Goal: Find specific page/section: Find specific page/section

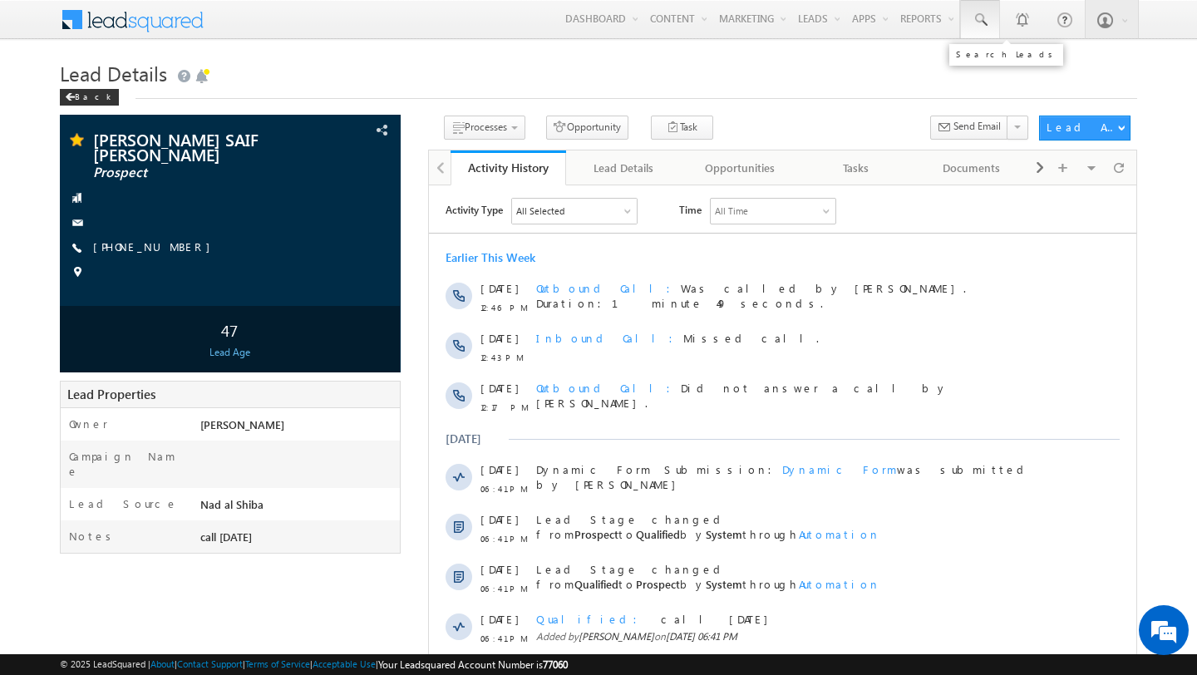
click at [985, 16] on span at bounding box center [980, 20] width 17 height 17
click at [845, 67] on h1 "Lead Details" at bounding box center [598, 72] width 1077 height 32
click at [983, 27] on span at bounding box center [980, 20] width 17 height 17
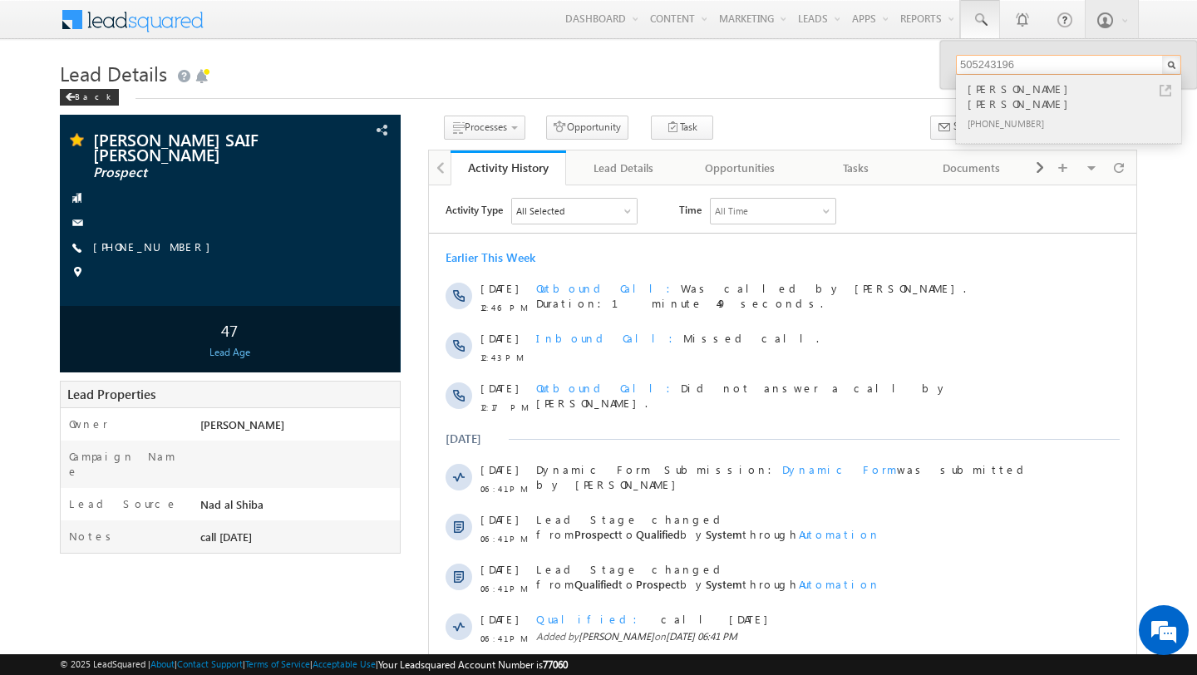
type input "505243196"
click at [1007, 96] on div "LUKAS BENJAMIN WADDINGTON" at bounding box center [1075, 96] width 223 height 33
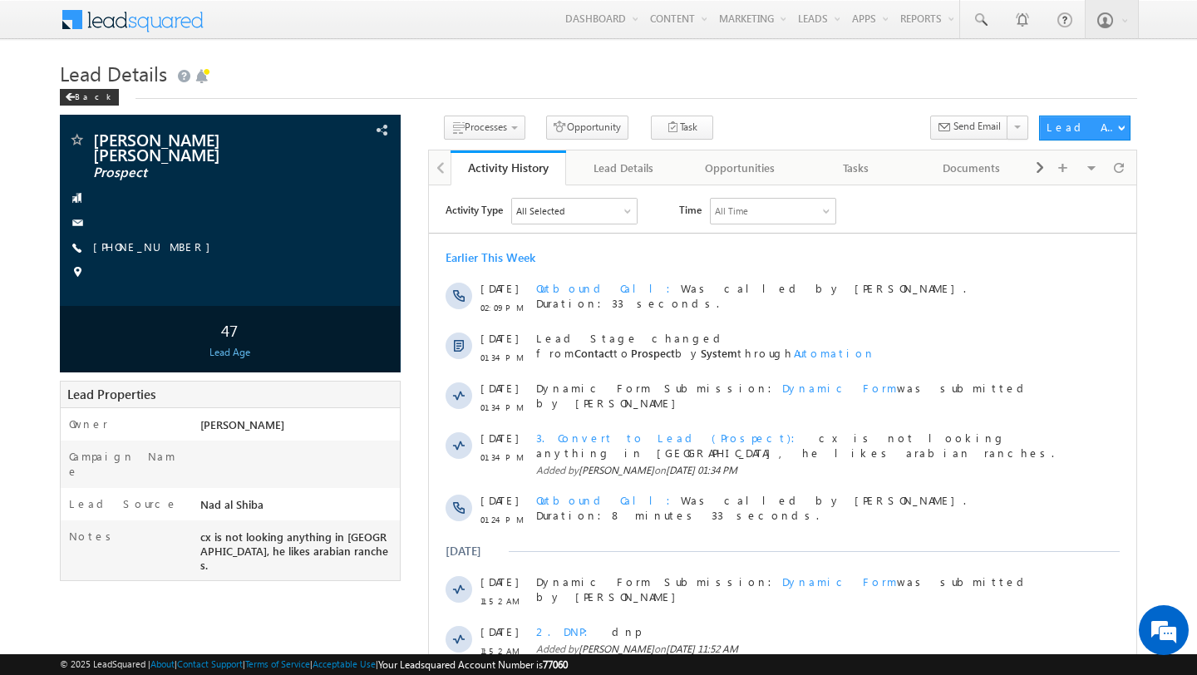
click at [17, 68] on body "Menu Shubham Tripathi shubh amdut ta.tr ipath i@ind globa l.ae obal." at bounding box center [598, 469] width 1197 height 938
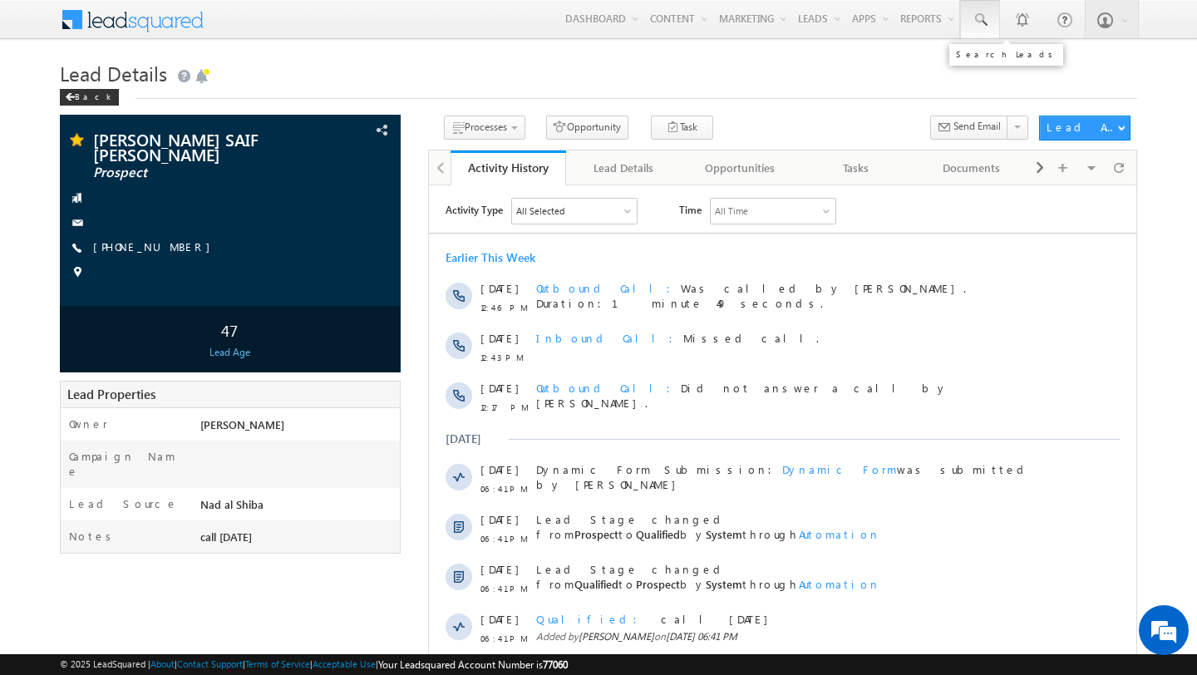
click at [983, 19] on span at bounding box center [980, 20] width 17 height 17
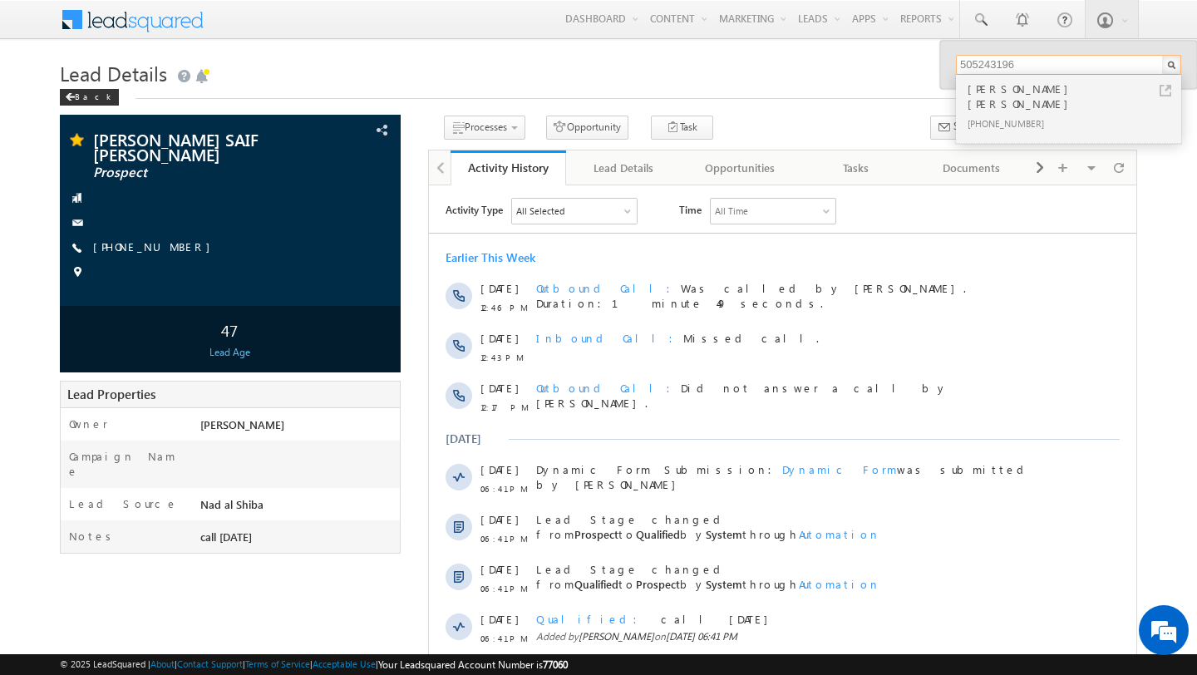
click at [986, 72] on input "505243196" at bounding box center [1068, 65] width 225 height 20
type input "507155522"
click at [1040, 113] on div "[PHONE_NUMBER]" at bounding box center [1075, 123] width 223 height 20
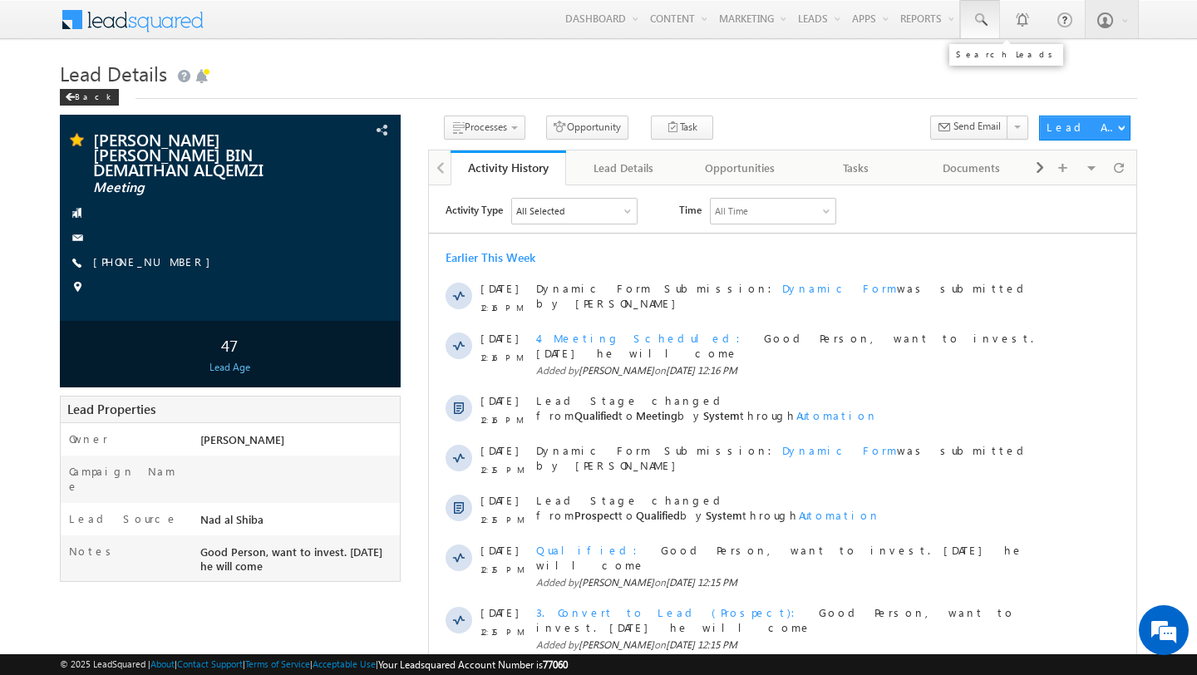
click at [969, 22] on link at bounding box center [980, 19] width 40 height 38
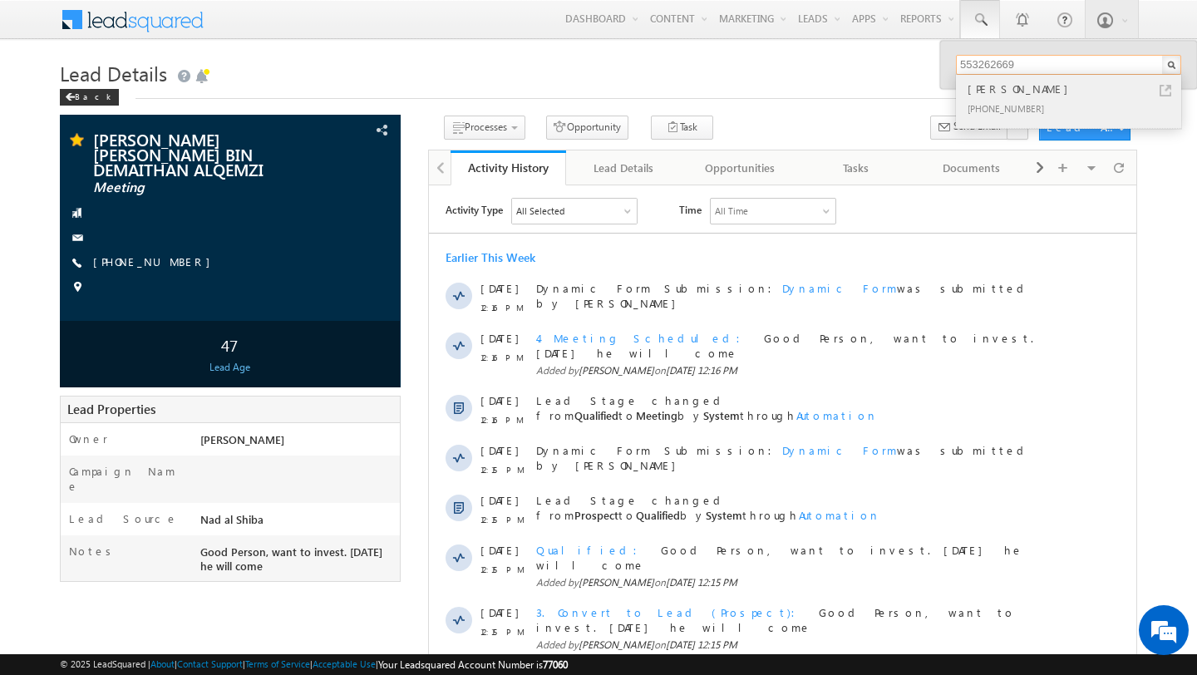
type input "553262669"
click at [1059, 82] on div "[PERSON_NAME]" at bounding box center [1075, 89] width 223 height 18
